Goal: Information Seeking & Learning: Learn about a topic

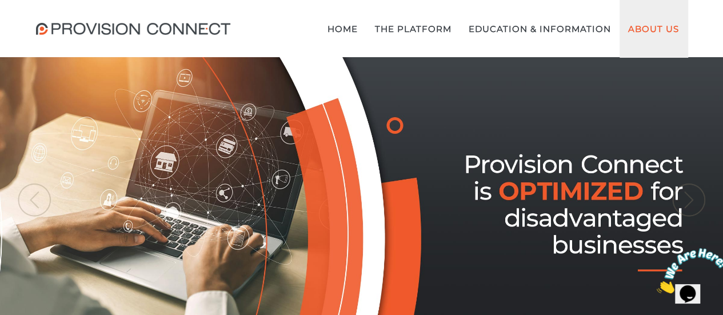
click at [652, 25] on link "About Us" at bounding box center [653, 28] width 68 height 57
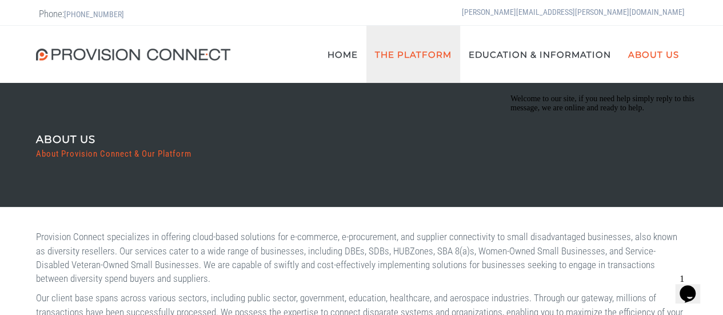
drag, startPoint x: 399, startPoint y: 50, endPoint x: 388, endPoint y: 29, distance: 23.3
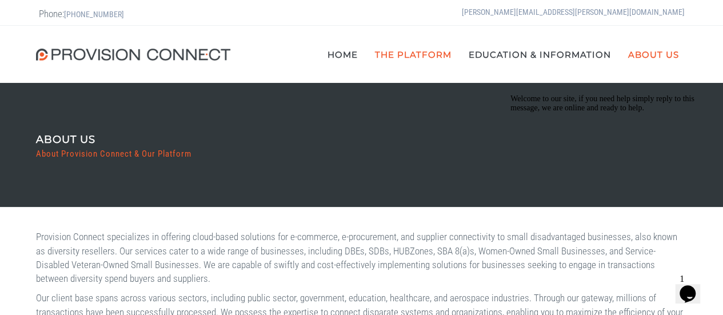
drag, startPoint x: 388, startPoint y: 29, endPoint x: 213, endPoint y: 170, distance: 225.1
click at [0, 0] on b "ERP Connect" at bounding box center [0, 0] width 0 height 0
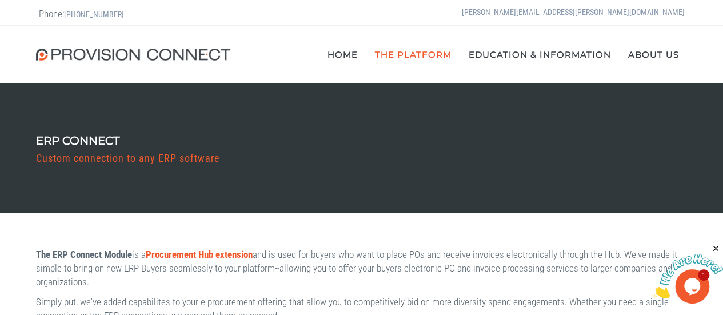
scroll to position [57, 0]
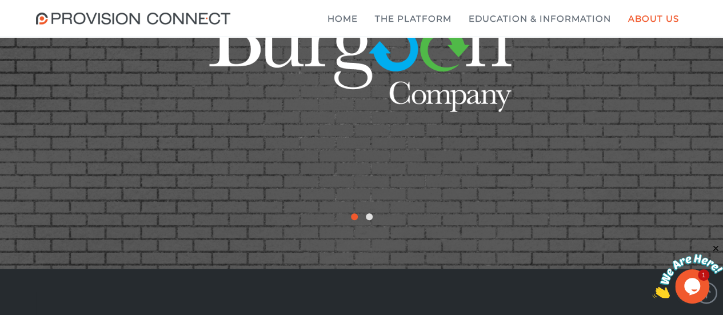
scroll to position [2488, 0]
